Goal: Task Accomplishment & Management: Use online tool/utility

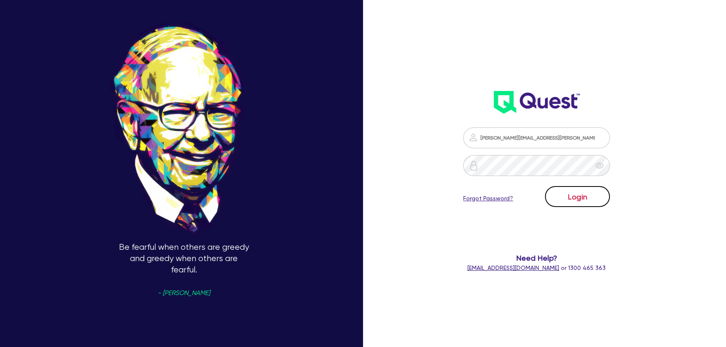
click at [573, 197] on button "Login" at bounding box center [577, 196] width 65 height 21
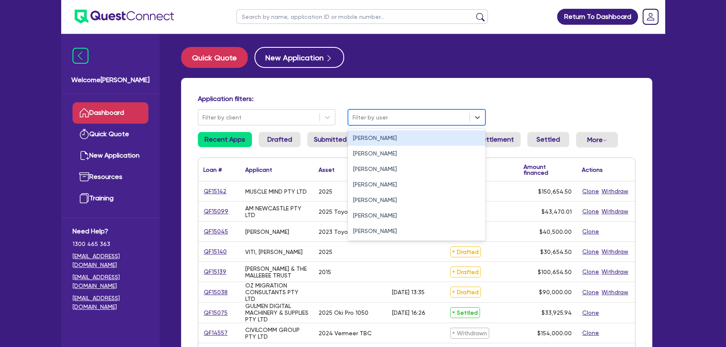
click at [360, 116] on div at bounding box center [409, 117] width 113 height 10
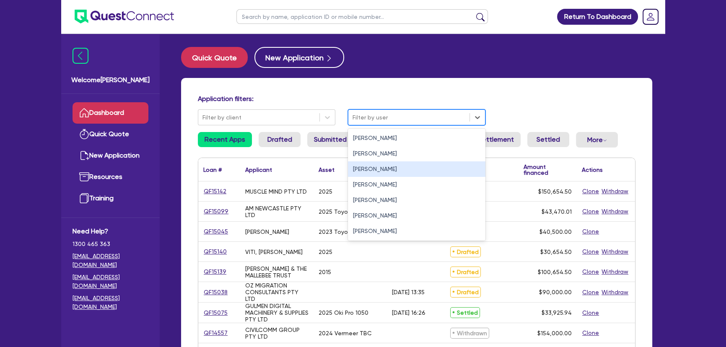
click at [364, 170] on div "Joel Harding" at bounding box center [416, 169] width 137 height 16
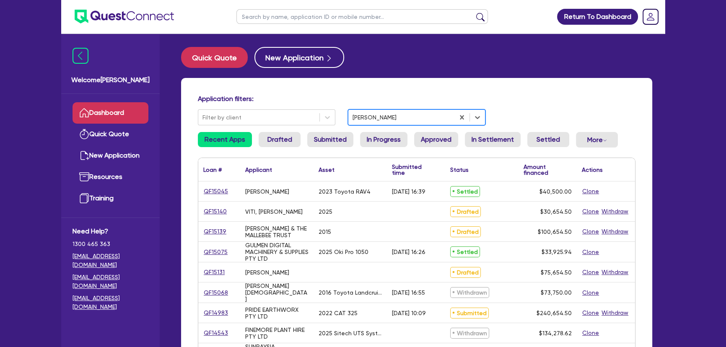
click at [288, 17] on input "text" at bounding box center [362, 16] width 252 height 15
click at [288, 25] on ul at bounding box center [362, 16] width 268 height 33
click at [285, 17] on input "text" at bounding box center [362, 16] width 252 height 15
click at [216, 33] on header "Return To Dashboard Edit Profile Logout" at bounding box center [363, 17] width 604 height 34
click at [252, 13] on input "text" at bounding box center [362, 16] width 252 height 15
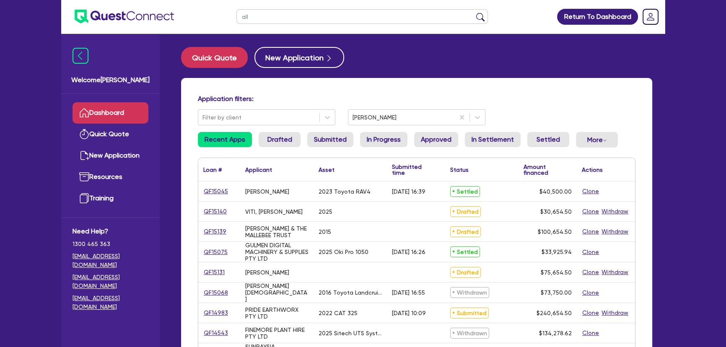
type input "all"
click at [474, 13] on button "submit" at bounding box center [480, 19] width 13 height 12
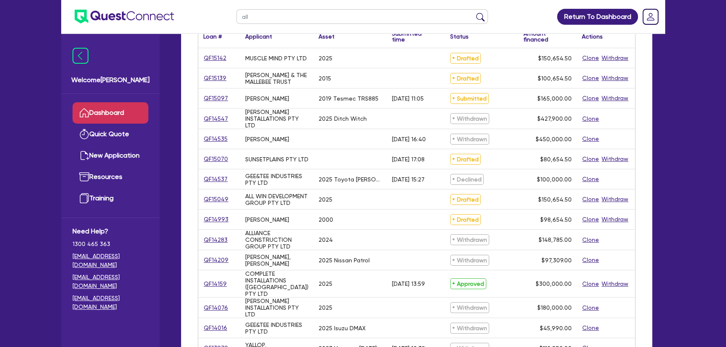
scroll to position [76, 0]
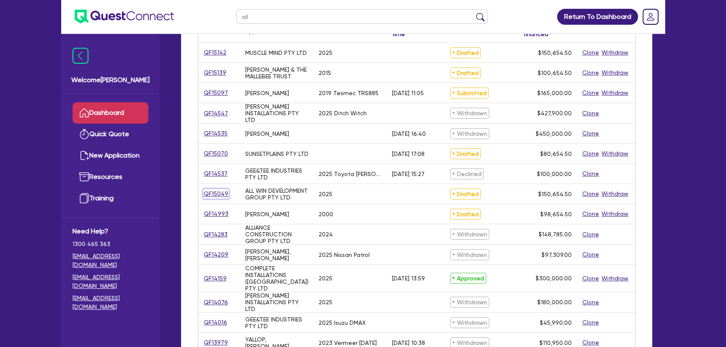
click at [221, 195] on link "QF15049" at bounding box center [216, 194] width 26 height 10
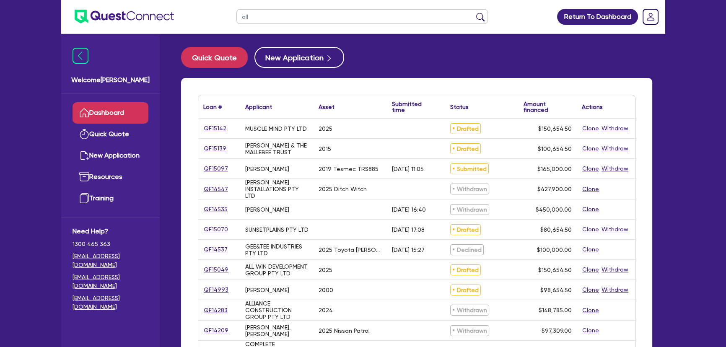
select select "CARS_AND_LIGHT_TRUCKS"
select select "PASSENGER_VEHICLES"
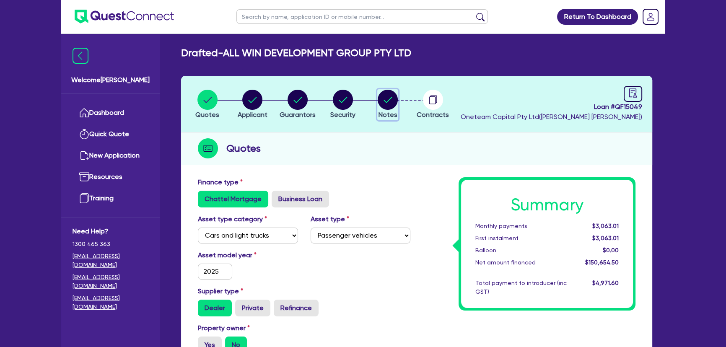
click at [382, 108] on icon "button" at bounding box center [388, 100] width 20 height 20
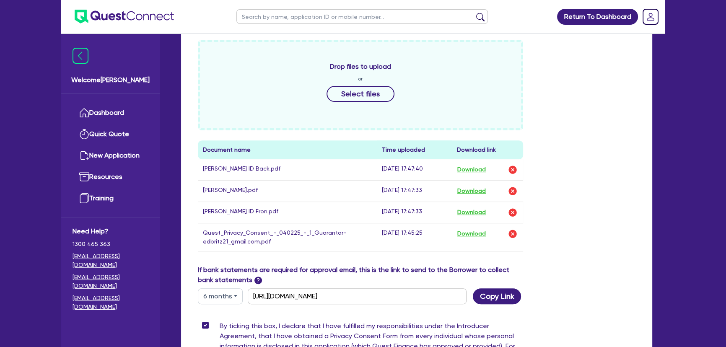
scroll to position [381, 0]
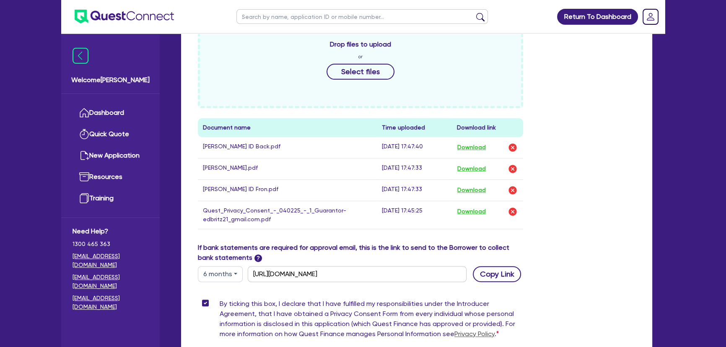
click at [505, 281] on div "Funding Options Who will be funding this deal? Select I want Quest to fund 100%…" at bounding box center [417, 87] width 438 height 583
click at [506, 279] on button "Copy Link" at bounding box center [497, 274] width 48 height 16
click at [494, 276] on button "Copy Link" at bounding box center [497, 274] width 48 height 16
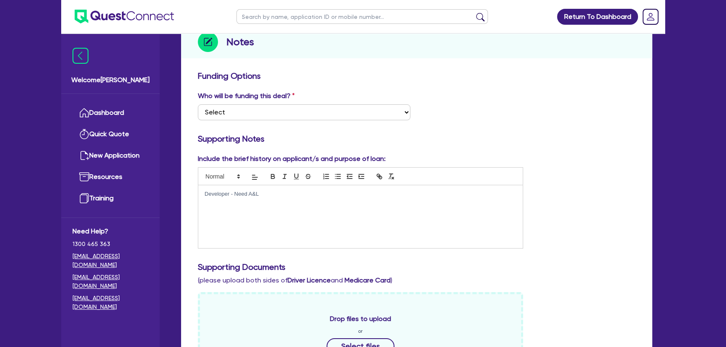
scroll to position [114, 0]
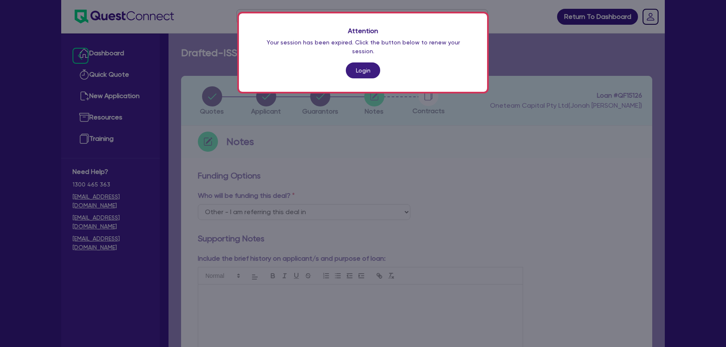
select select "Other"
click at [368, 62] on link "Login" at bounding box center [363, 70] width 34 height 16
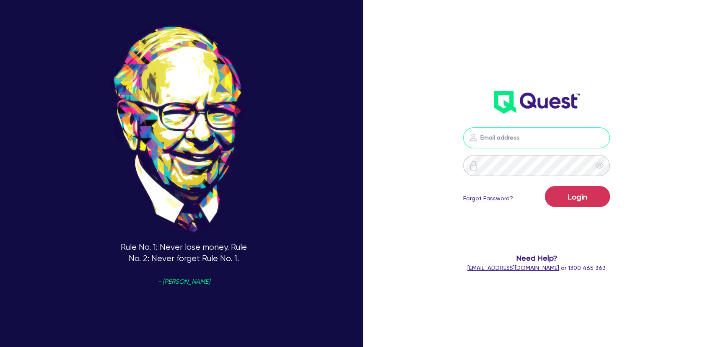
type input "joel.harding@quest.finance"
